Goal: Task Accomplishment & Management: Use online tool/utility

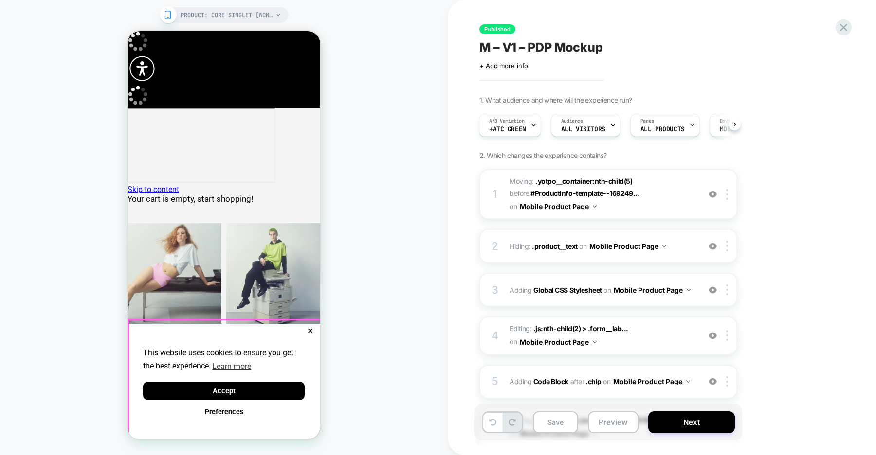
click at [313, 328] on button "✕" at bounding box center [310, 331] width 12 height 7
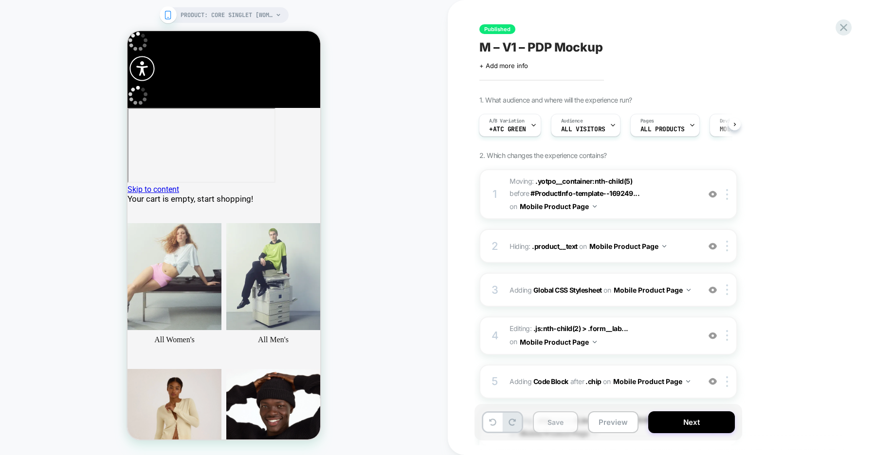
click at [564, 420] on button "Save" at bounding box center [555, 423] width 45 height 22
click at [845, 28] on icon at bounding box center [843, 27] width 13 height 13
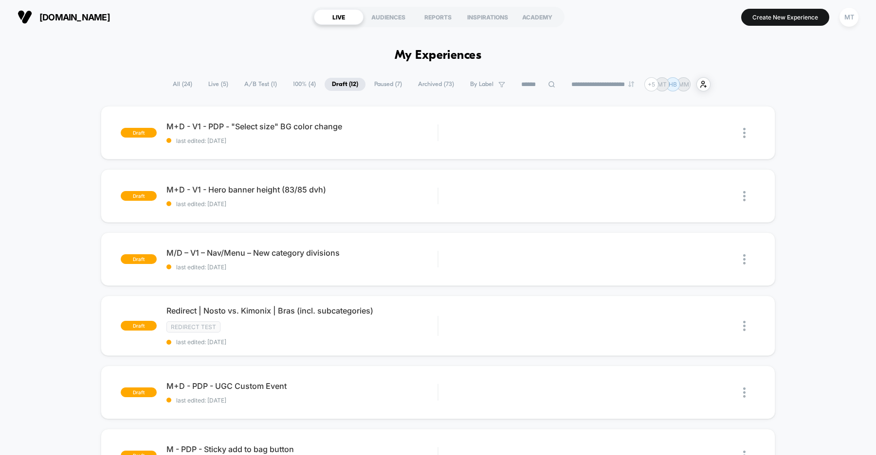
click at [261, 82] on span "A/B Test ( 1 )" at bounding box center [260, 84] width 47 height 13
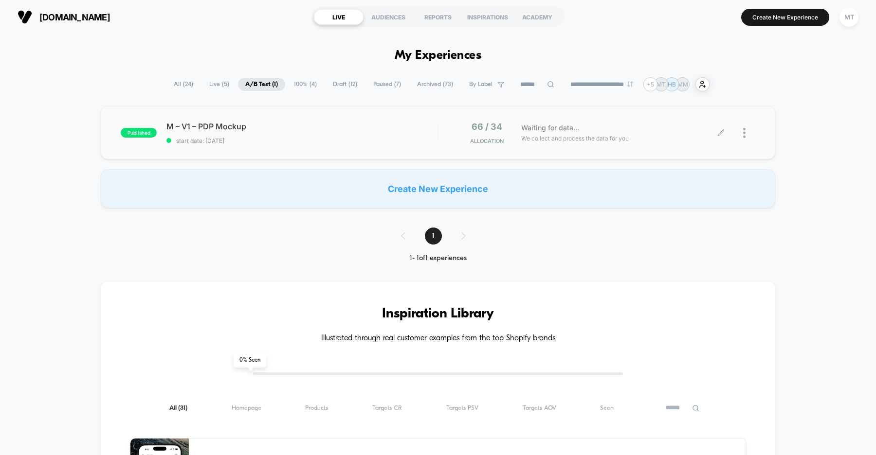
click at [746, 133] on div at bounding box center [749, 133] width 12 height 23
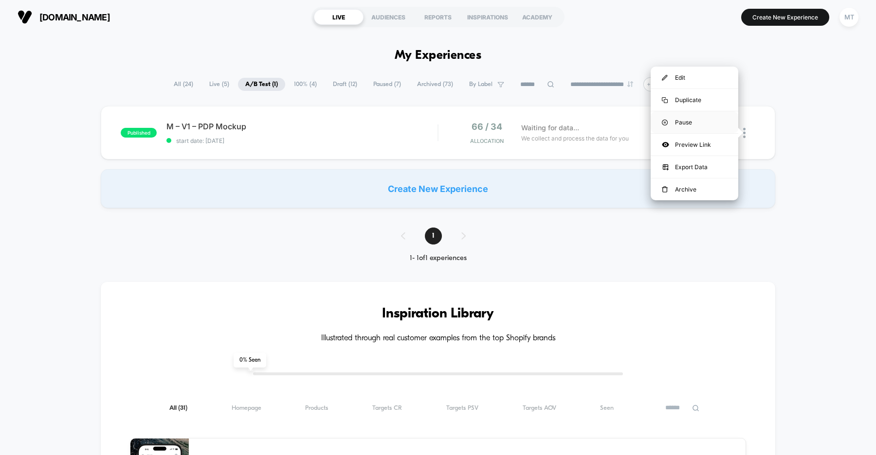
click at [689, 126] on div "Pause" at bounding box center [694, 122] width 88 height 22
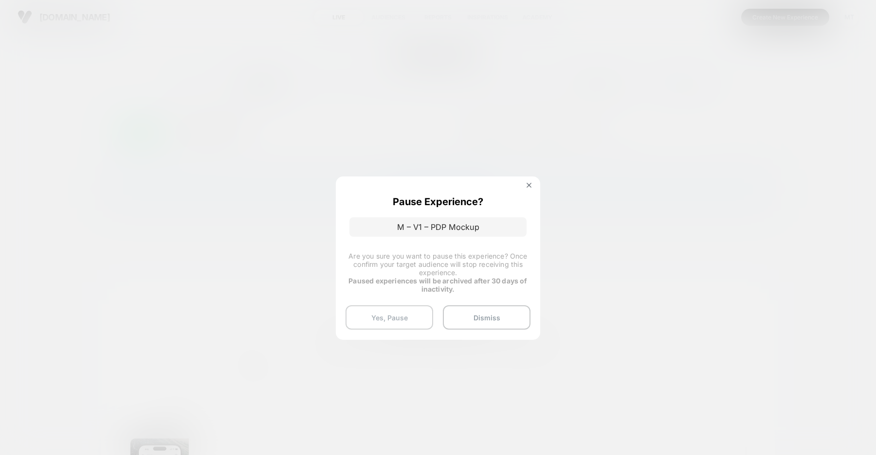
click at [395, 312] on button "Yes, Pause" at bounding box center [389, 317] width 88 height 24
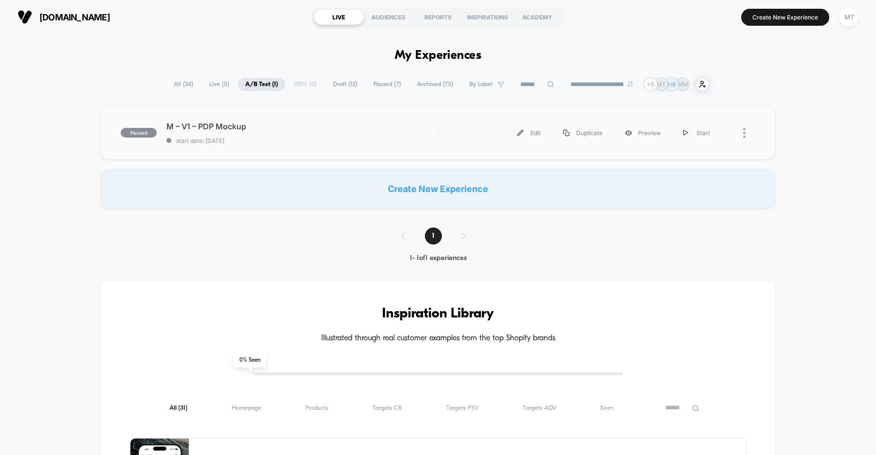
click at [747, 133] on div at bounding box center [749, 133] width 12 height 22
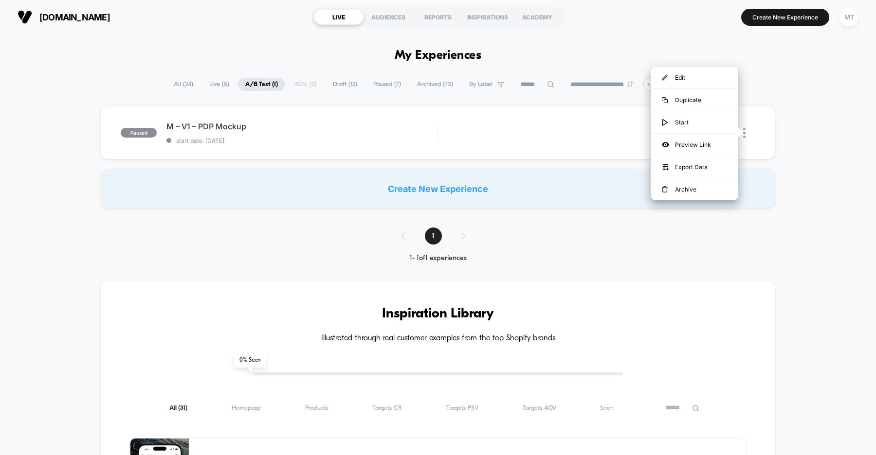
click at [55, 179] on div "paused M – V1 – PDP Mockup start date: [DATE] Edit Duplicate Preview Start Crea…" at bounding box center [438, 157] width 876 height 102
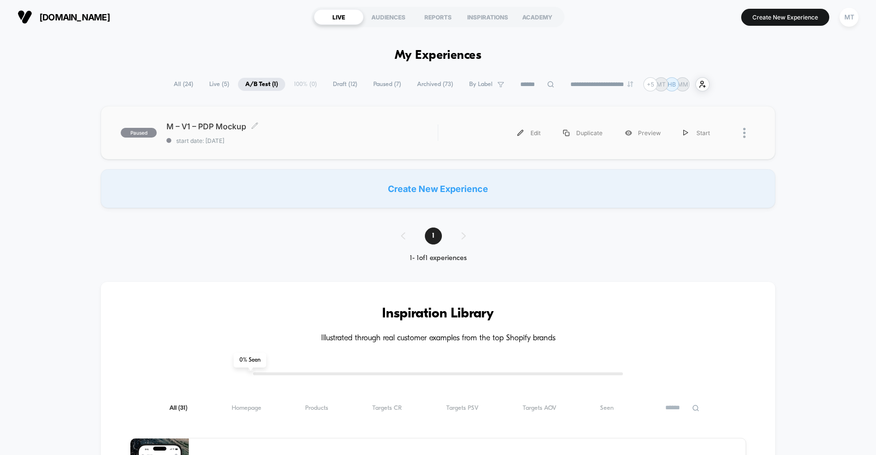
click at [324, 136] on div "M – V1 – PDP Mockup Click to edit experience details Click to edit experience d…" at bounding box center [301, 133] width 271 height 23
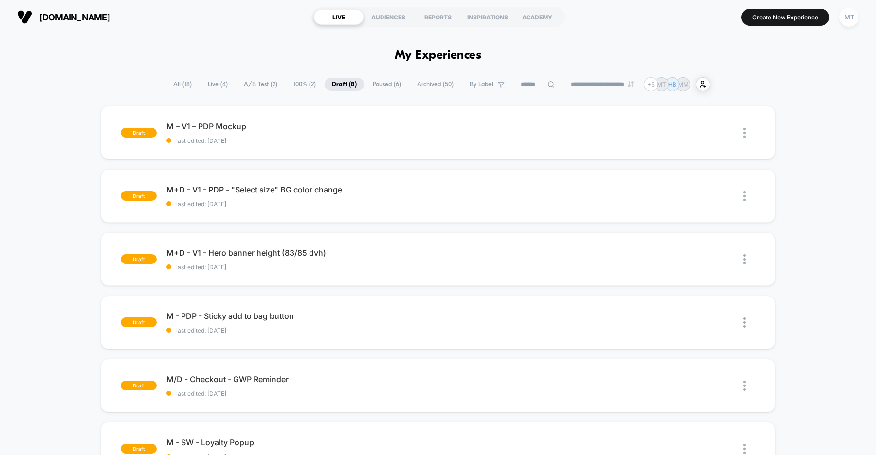
click at [264, 83] on span "A/B Test ( 2 )" at bounding box center [260, 84] width 48 height 13
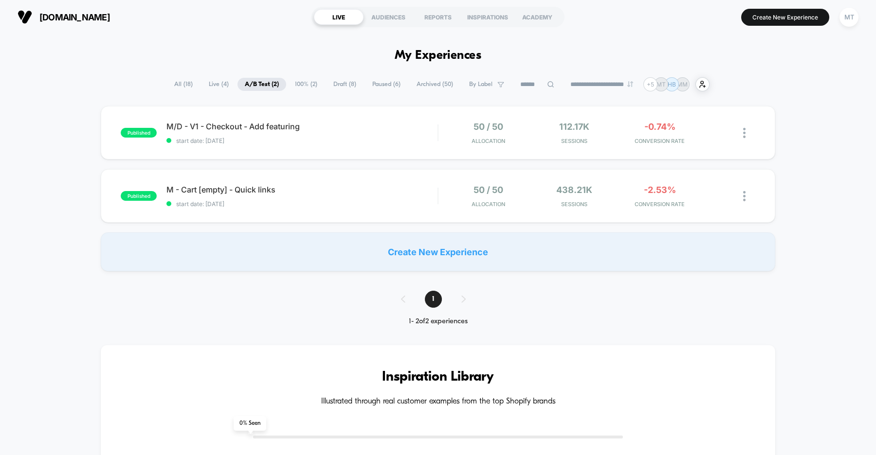
click at [340, 84] on span "Draft ( 8 )" at bounding box center [344, 84] width 37 height 13
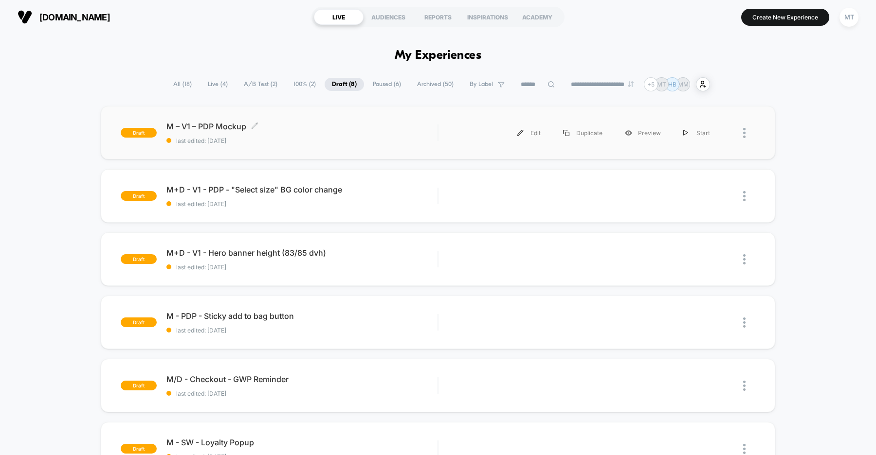
click at [345, 134] on div "M – V1 – PDP Mockup Click to edit experience details Click to edit experience d…" at bounding box center [301, 133] width 271 height 23
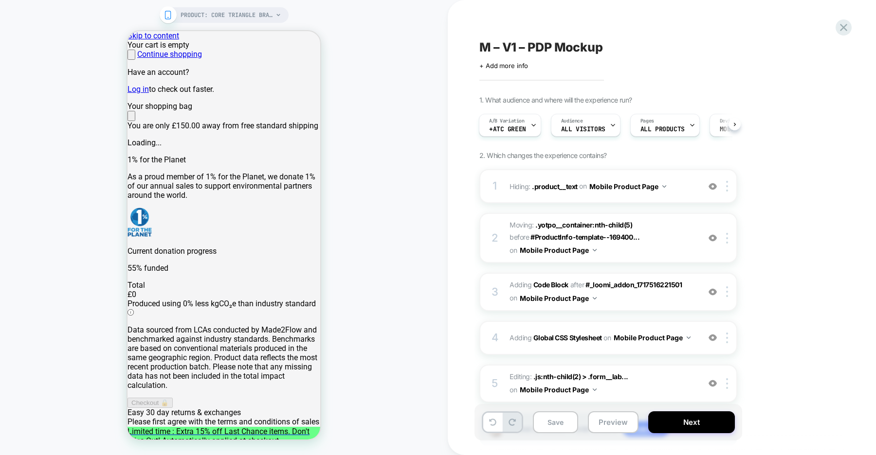
click at [381, 123] on div "PRODUCT: Core Triangle Bralette [womens black] PRODUCT: Core Triangle Bralette …" at bounding box center [224, 228] width 448 height 436
